Goal: Entertainment & Leisure: Consume media (video, audio)

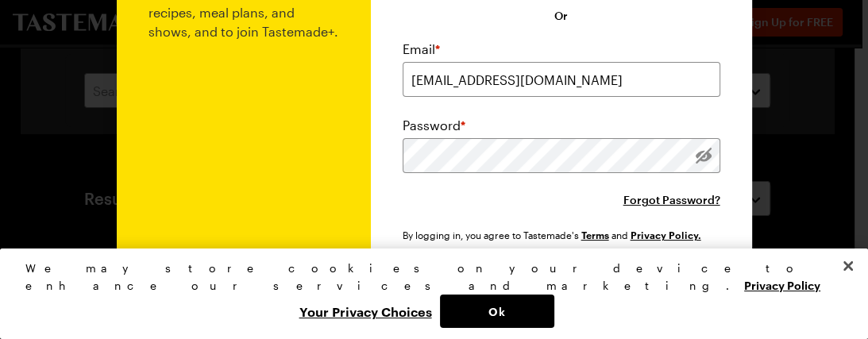
scroll to position [274, 0]
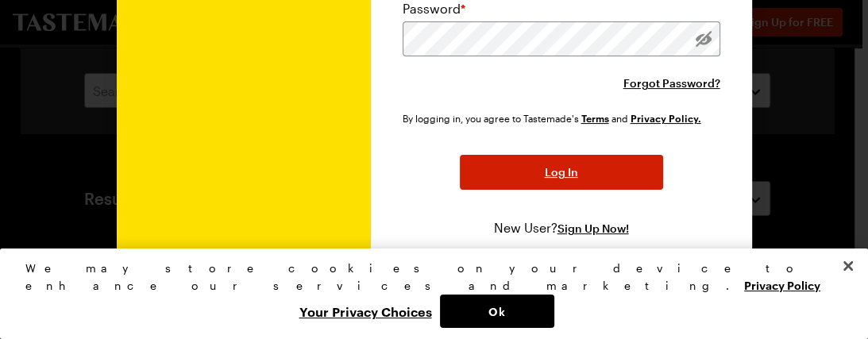
type input "[EMAIL_ADDRESS][DOMAIN_NAME]"
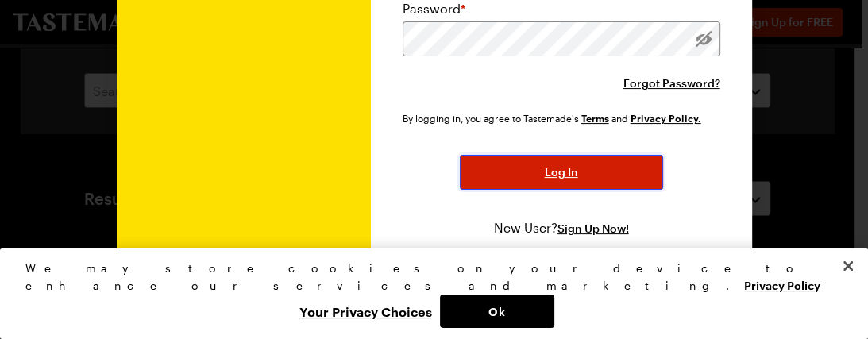
click at [579, 190] on button "Log In" at bounding box center [561, 172] width 203 height 35
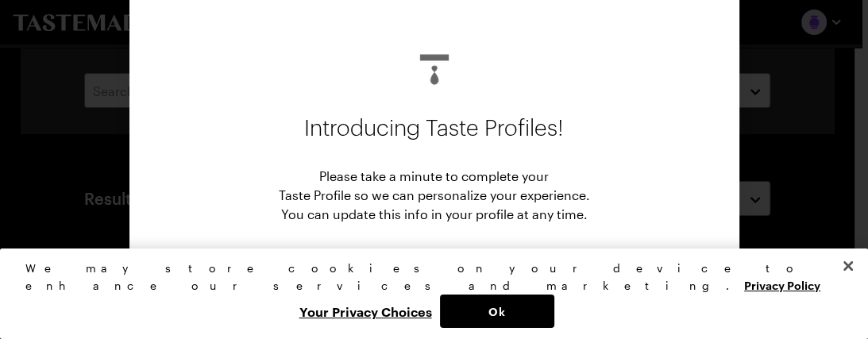
scroll to position [93, 0]
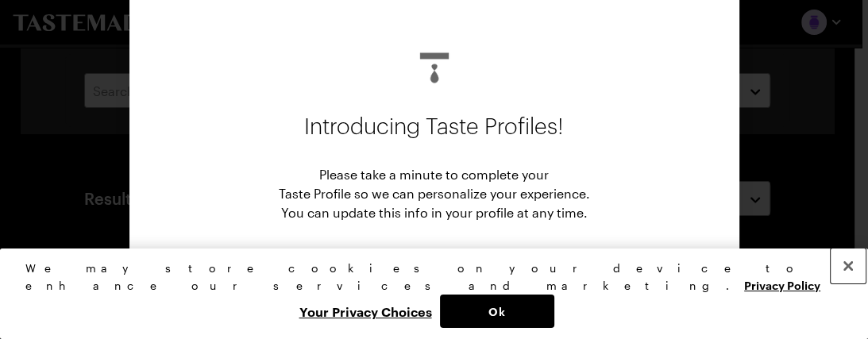
click at [851, 283] on button "Close" at bounding box center [847, 265] width 35 height 35
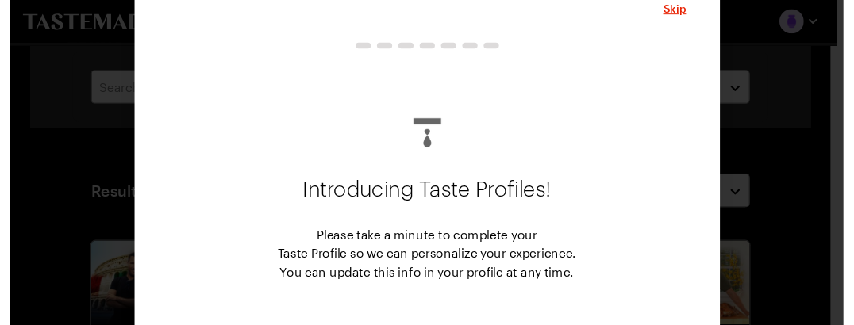
scroll to position [0, 0]
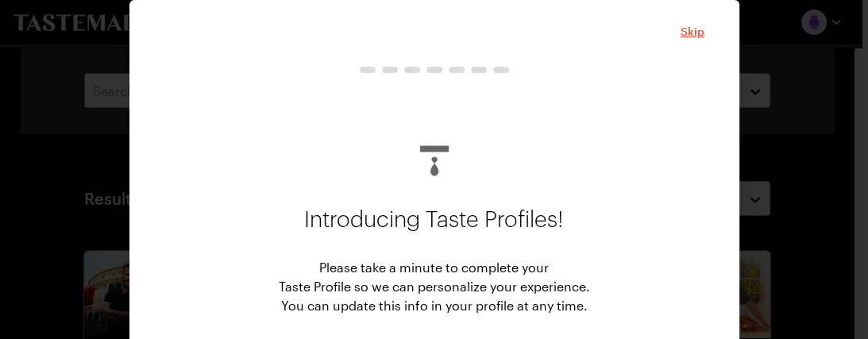
click at [696, 35] on span "Skip" at bounding box center [692, 32] width 24 height 16
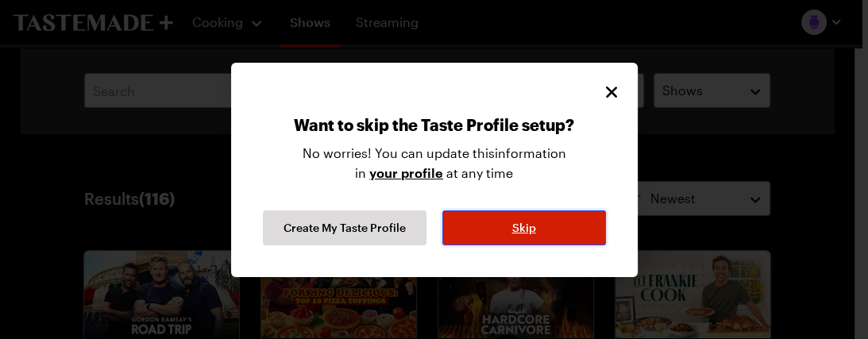
click at [538, 230] on button "Skip" at bounding box center [524, 227] width 164 height 35
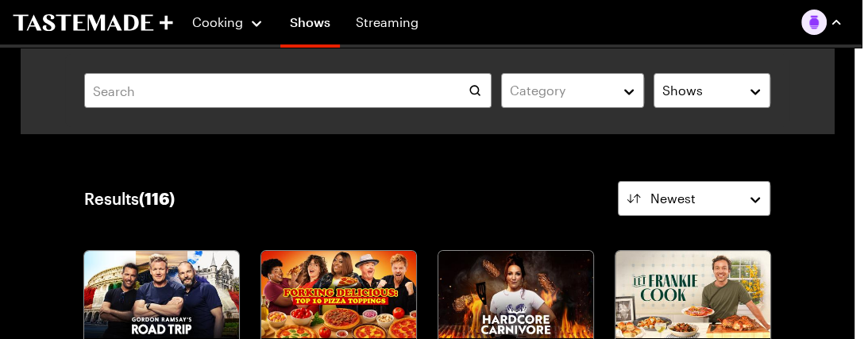
click at [827, 21] on button "button" at bounding box center [821, 22] width 41 height 25
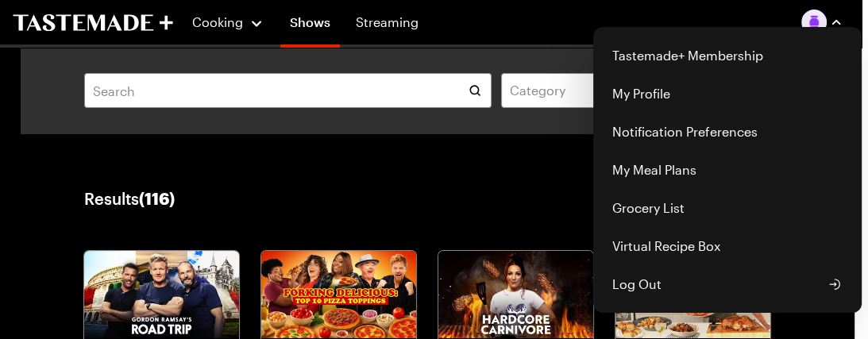
click at [395, 22] on div "Cooking Shows Streaming Tastemade+ Membership My Profile Notification Preferenc…" at bounding box center [428, 22] width 868 height 44
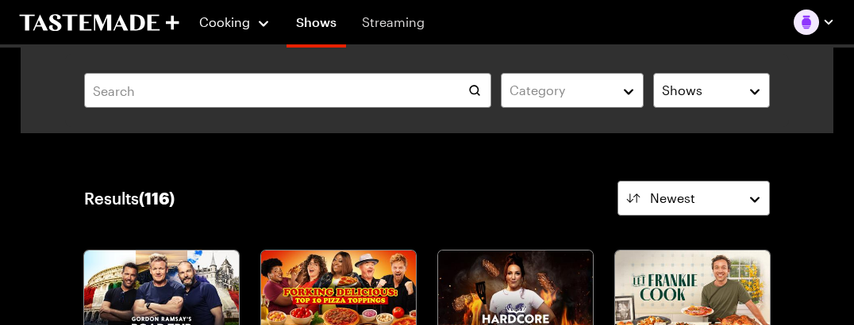
click at [383, 22] on link "Streaming" at bounding box center [393, 22] width 82 height 44
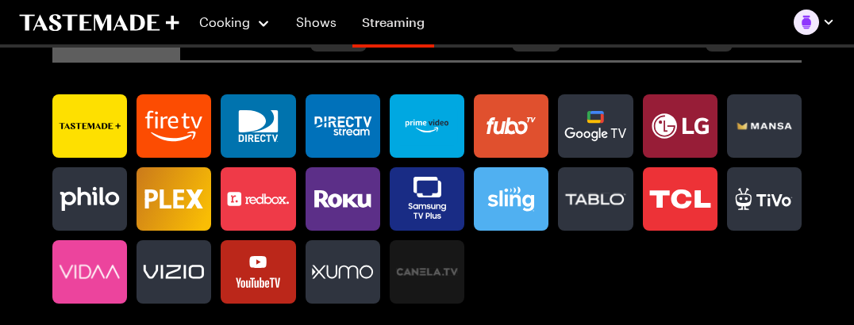
scroll to position [976, 0]
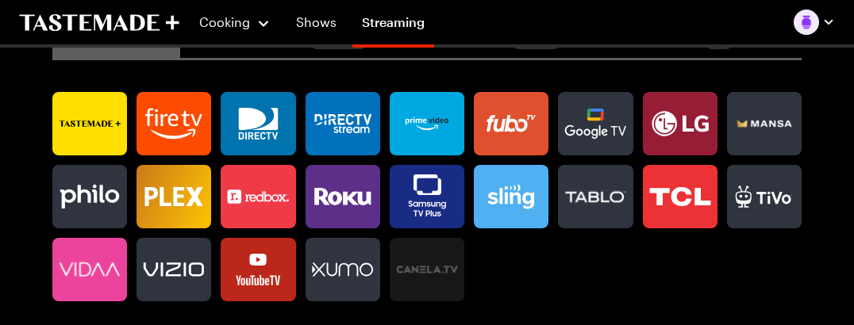
click at [190, 262] on icon at bounding box center [174, 270] width 75 height 32
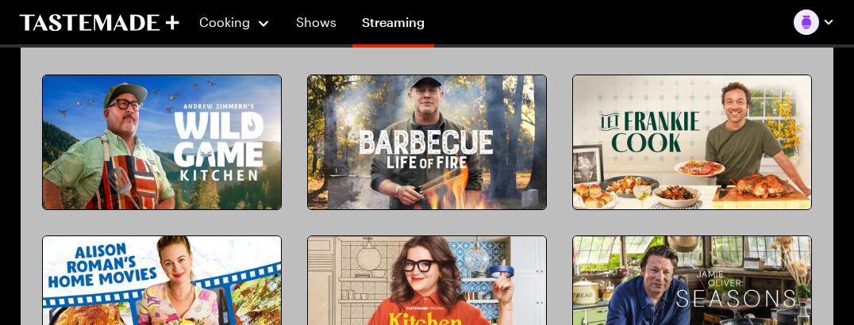
scroll to position [1367, 0]
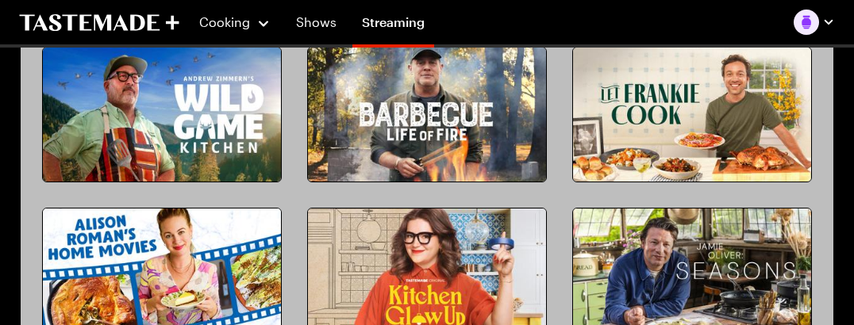
click at [708, 116] on img at bounding box center [692, 115] width 238 height 134
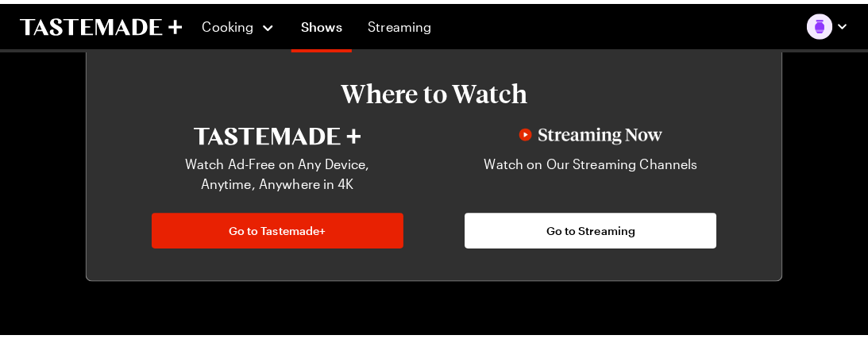
scroll to position [810, 0]
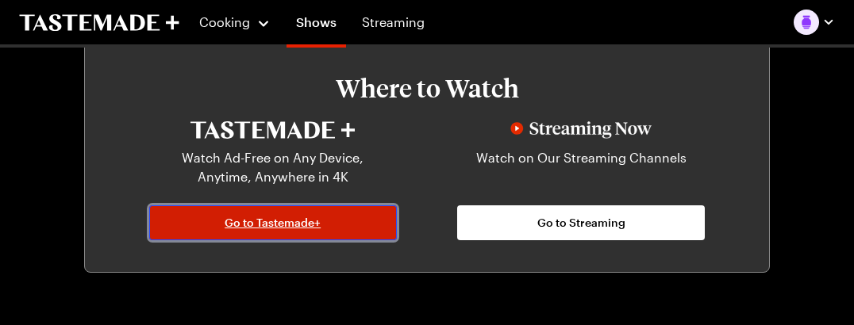
click at [311, 225] on span "Go to Tastemade+" at bounding box center [273, 223] width 96 height 16
